Goal: Task Accomplishment & Management: Use online tool/utility

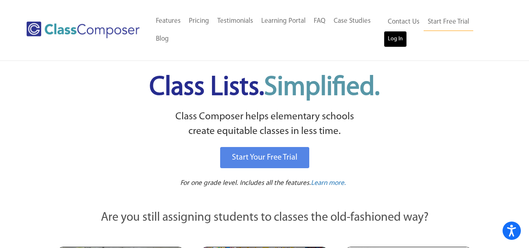
click at [397, 39] on link "Log In" at bounding box center [395, 39] width 23 height 16
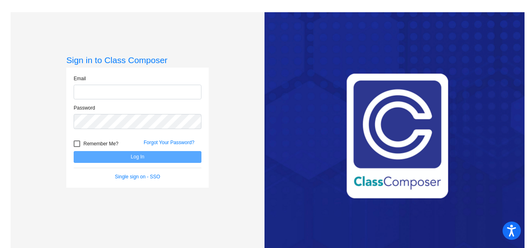
type input "bethany_obieglo@lkstevens.wednet.edu"
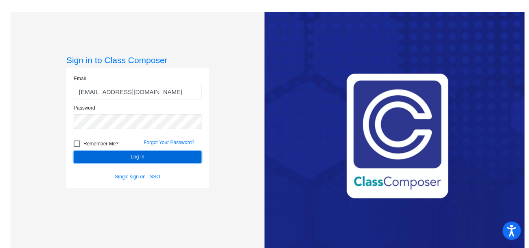
click at [127, 155] on button "Log In" at bounding box center [138, 157] width 128 height 12
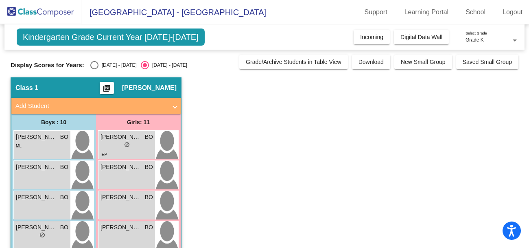
click at [92, 63] on div "Select an option" at bounding box center [94, 65] width 8 height 8
click at [94, 69] on input "2024 - 2025" at bounding box center [94, 69] width 0 height 0
radio input "true"
